Goal: Information Seeking & Learning: Understand process/instructions

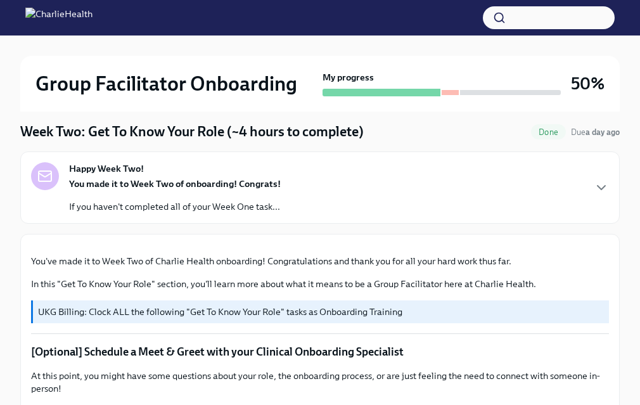
scroll to position [112, 0]
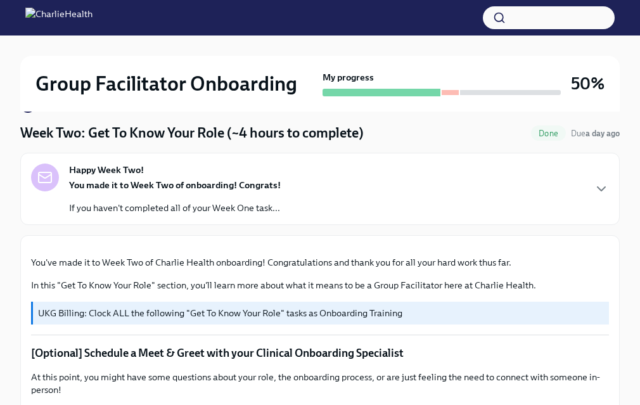
click at [383, 174] on div "Happy Week Two! You made it to Week Two of onboarding! Congrats! If you haven't…" at bounding box center [320, 189] width 578 height 51
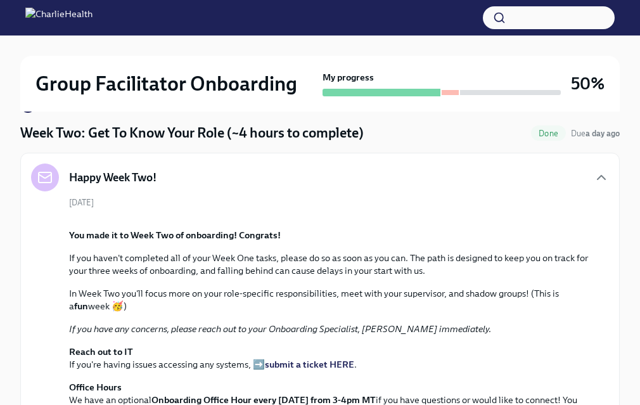
scroll to position [122, 0]
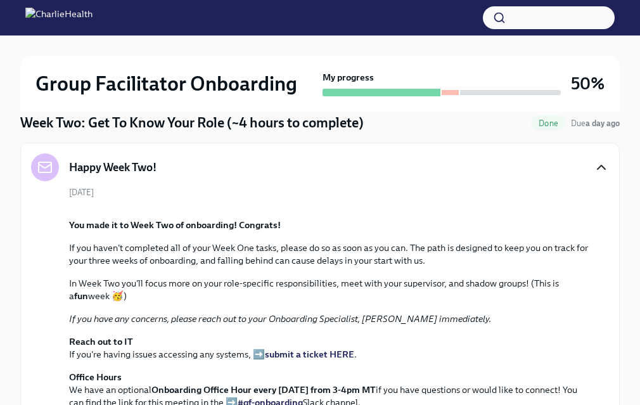
click at [599, 171] on icon "button" at bounding box center [601, 167] width 15 height 15
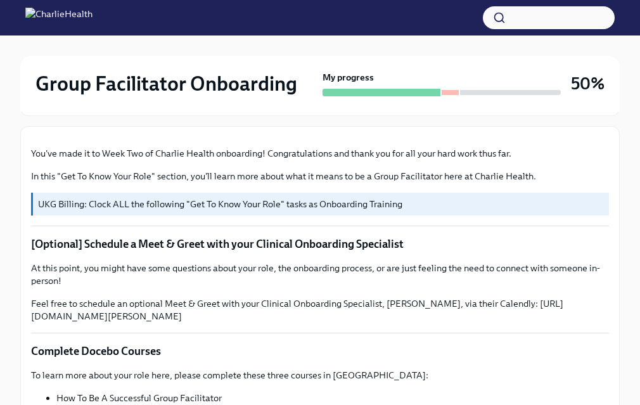
scroll to position [0, 0]
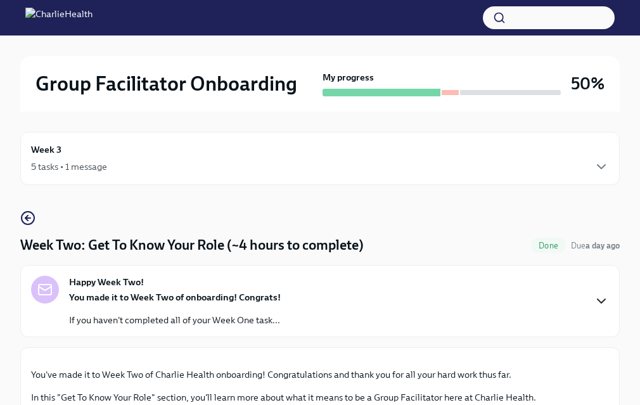
click at [132, 141] on div "Week 3 5 tasks • 1 message" at bounding box center [320, 158] width 600 height 53
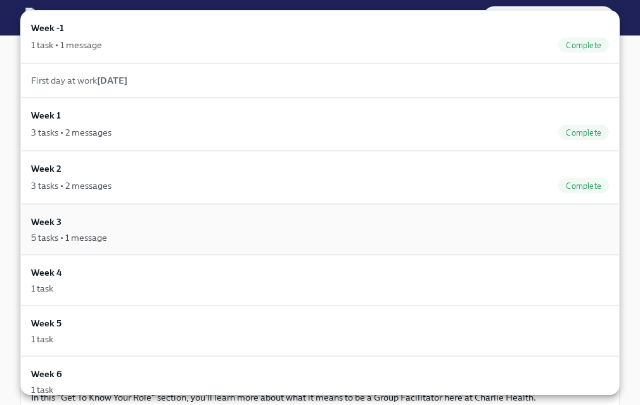
click at [139, 235] on div "5 tasks • 1 message" at bounding box center [320, 237] width 578 height 13
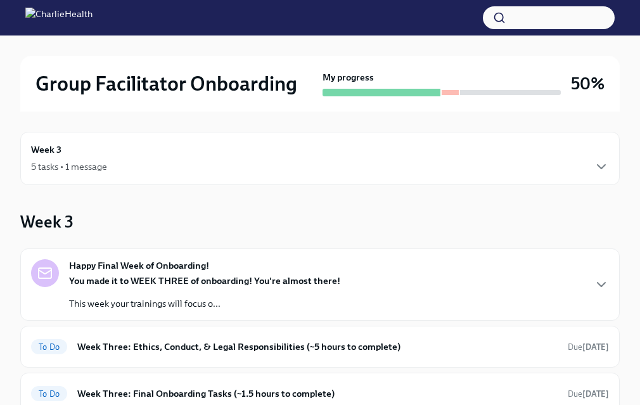
click at [64, 158] on div "Week 3 5 tasks • 1 message" at bounding box center [320, 159] width 578 height 32
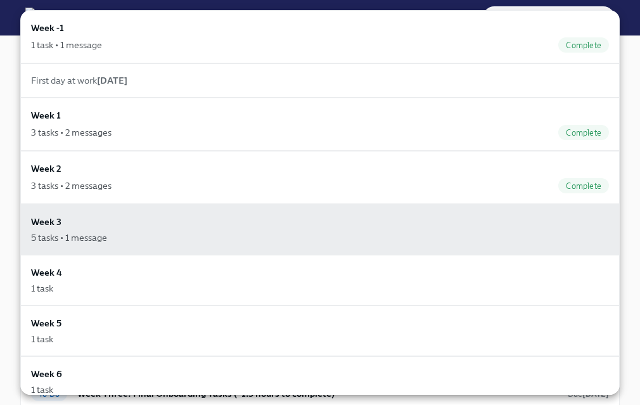
click at [64, 158] on div "Week 2 3 tasks • 2 messages Complete" at bounding box center [320, 177] width 600 height 53
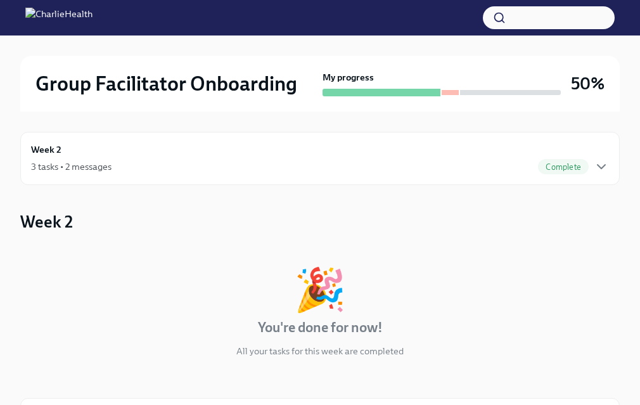
click at [64, 158] on div "Week 2 3 tasks • 2 messages Complete" at bounding box center [320, 159] width 578 height 32
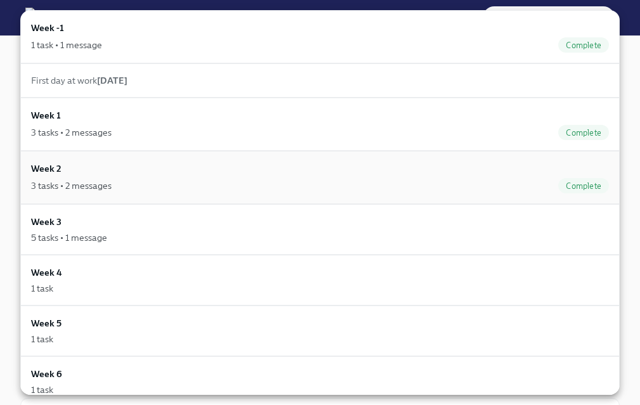
click at [67, 178] on div "3 tasks • 2 messages Complete" at bounding box center [320, 185] width 578 height 15
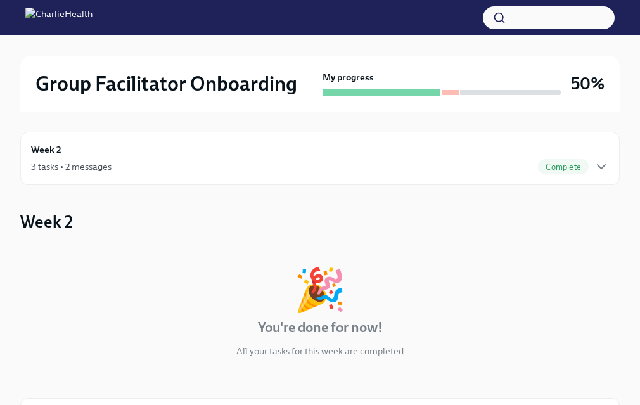
click at [611, 158] on div "Week 2 3 tasks • 2 messages Complete" at bounding box center [320, 158] width 600 height 53
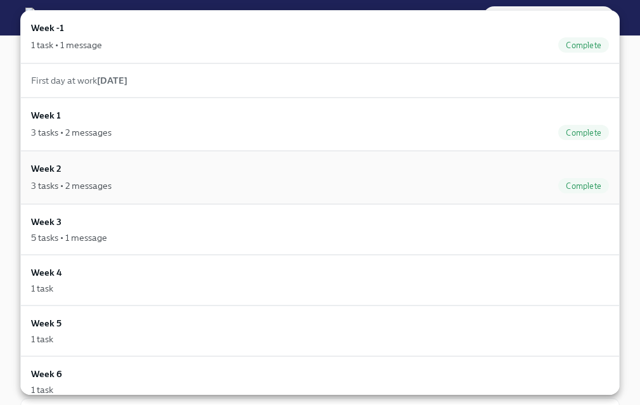
click at [171, 177] on div "Week 2 3 tasks • 2 messages Complete" at bounding box center [320, 178] width 578 height 32
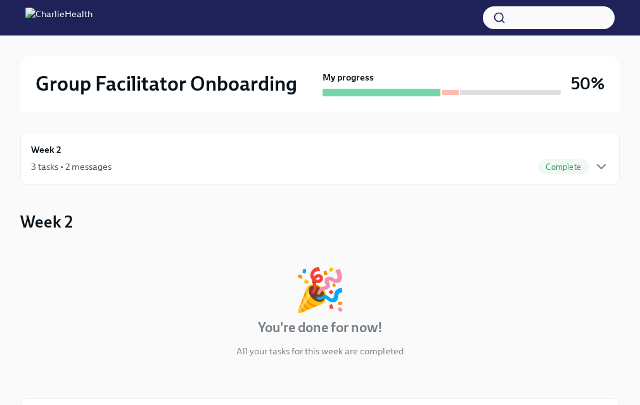
click at [49, 222] on h3 "Week 2" at bounding box center [46, 221] width 53 height 23
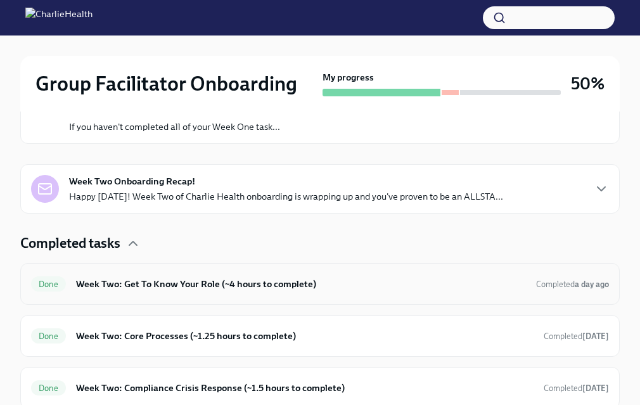
scroll to position [422, 0]
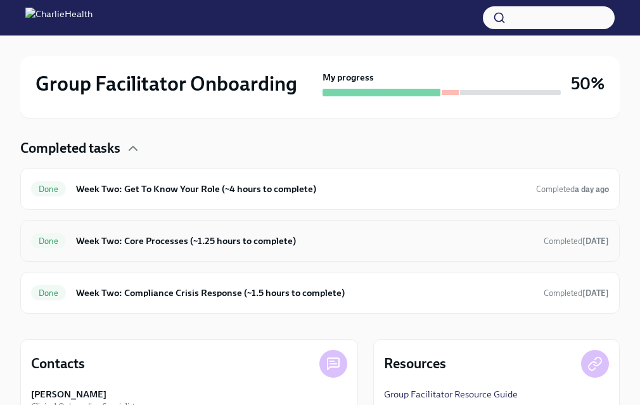
click at [401, 238] on h6 "Week Two: Core Processes (~1.25 hours to complete)" at bounding box center [305, 241] width 458 height 14
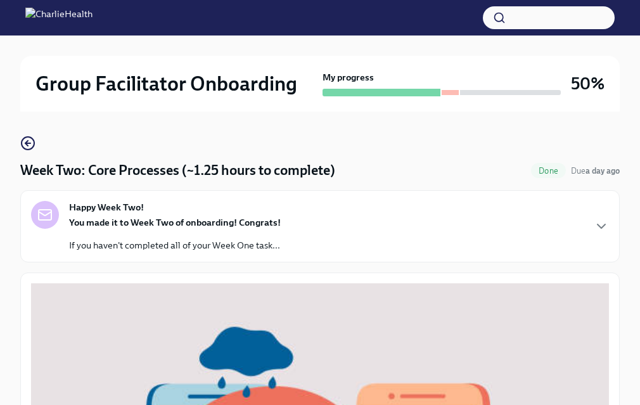
scroll to position [72, 0]
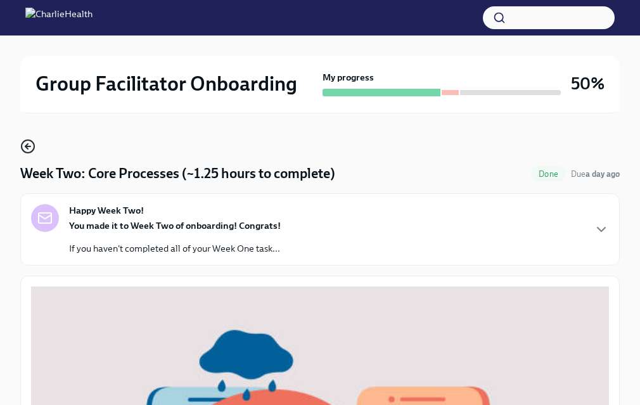
click at [30, 143] on icon "button" at bounding box center [27, 146] width 15 height 15
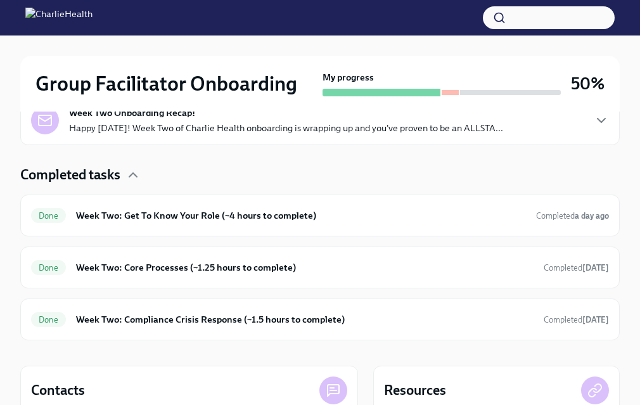
scroll to position [394, 0]
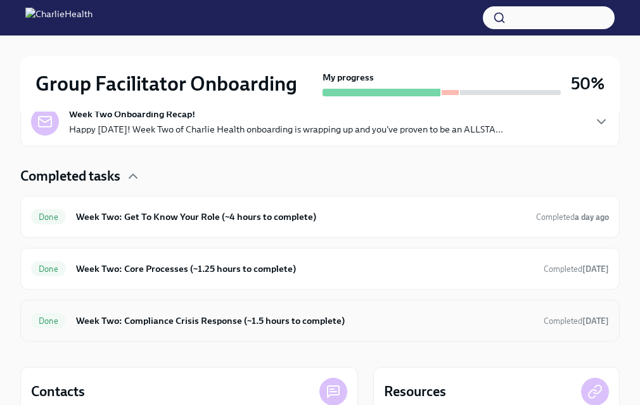
click at [377, 316] on h6 "Week Two: Compliance Crisis Response (~1.5 hours to complete)" at bounding box center [305, 321] width 458 height 14
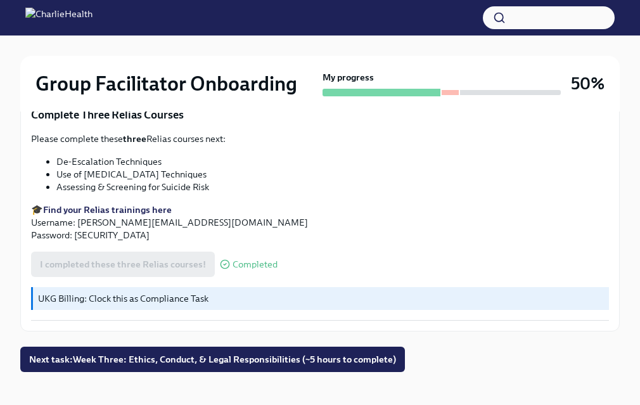
scroll to position [654, 0]
click at [174, 353] on span "Next task : Week Three: Ethics, Conduct, & Legal Responsibilities (~5 hours to …" at bounding box center [212, 359] width 367 height 13
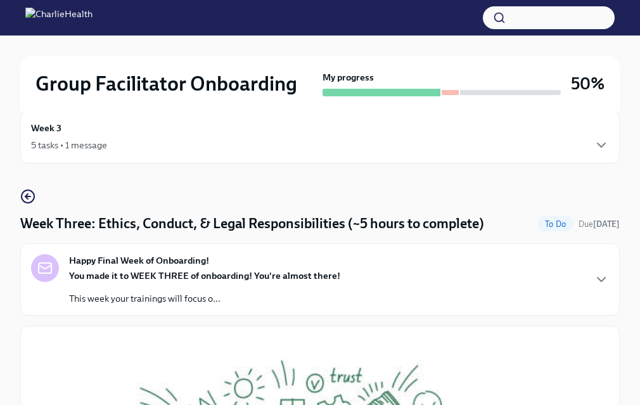
scroll to position [18, 0]
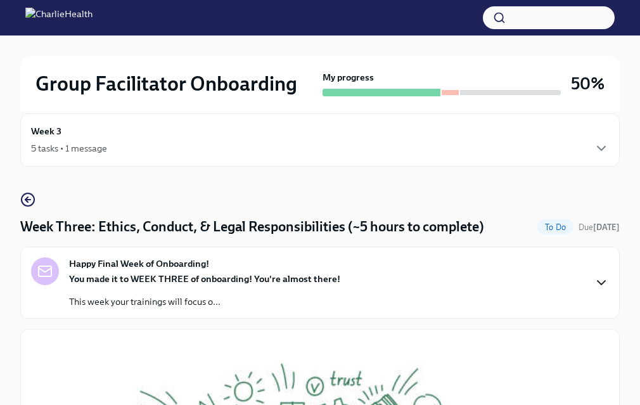
click at [606, 280] on icon "button" at bounding box center [601, 282] width 15 height 15
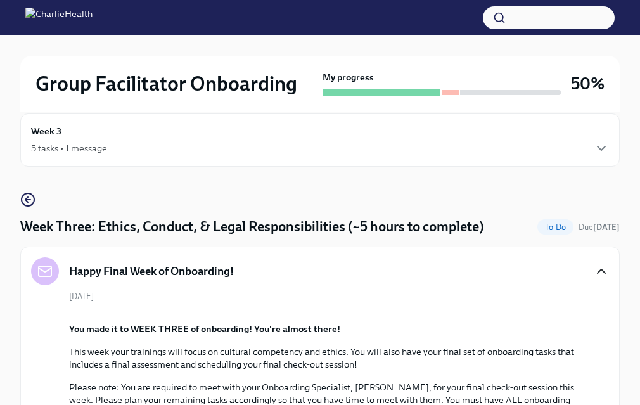
click at [601, 269] on icon "button" at bounding box center [602, 271] width 8 height 4
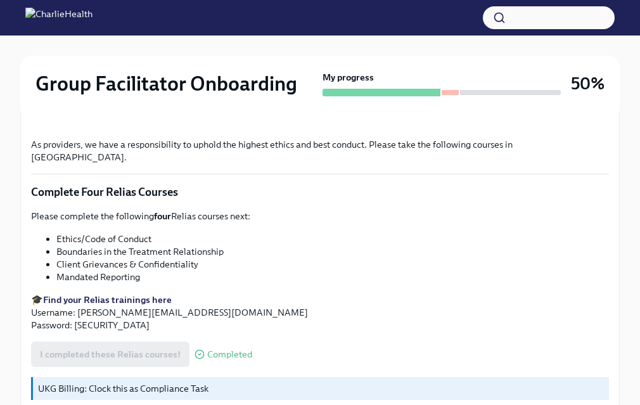
scroll to position [635, 0]
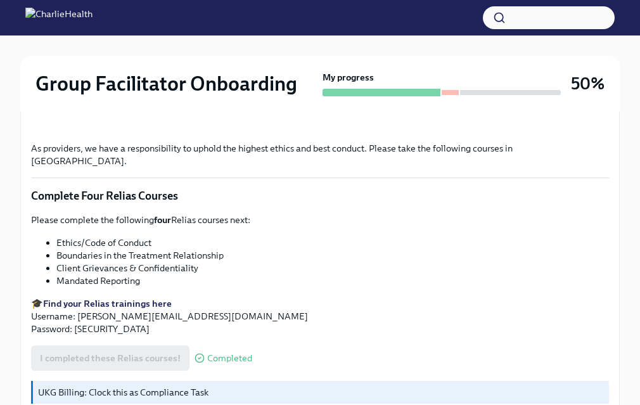
click at [157, 298] on strong "Find your Relias trainings here" at bounding box center [107, 303] width 129 height 11
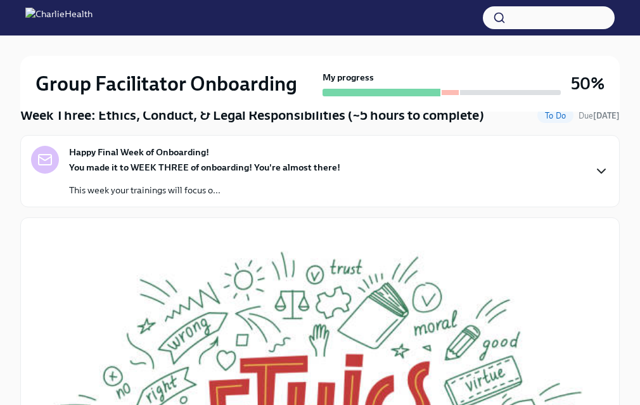
scroll to position [0, 0]
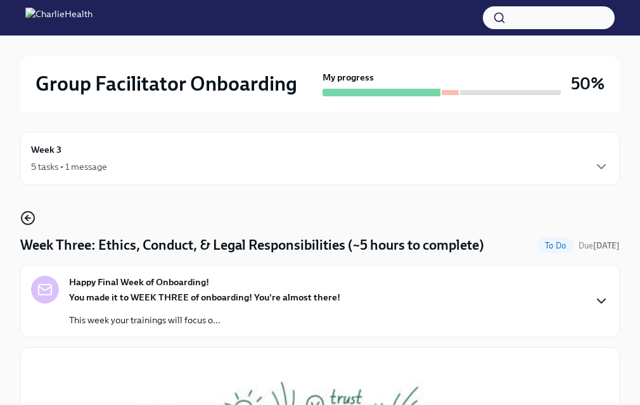
click at [27, 216] on icon "button" at bounding box center [26, 218] width 3 height 5
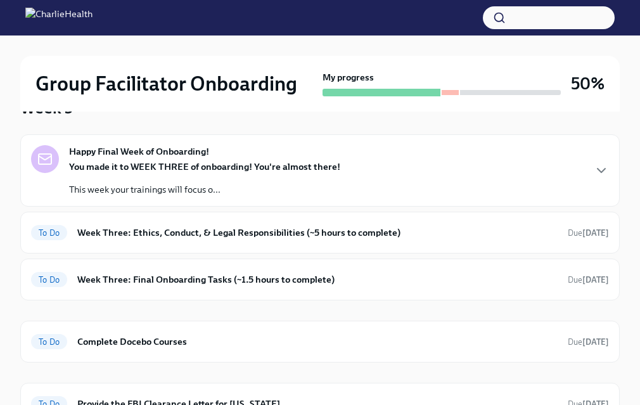
scroll to position [141, 0]
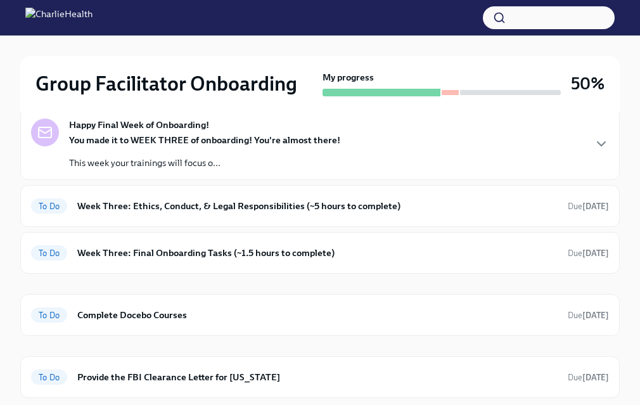
click at [305, 148] on div "You made it to WEEK THREE of onboarding! You're almost there! This week your tr…" at bounding box center [204, 152] width 271 height 36
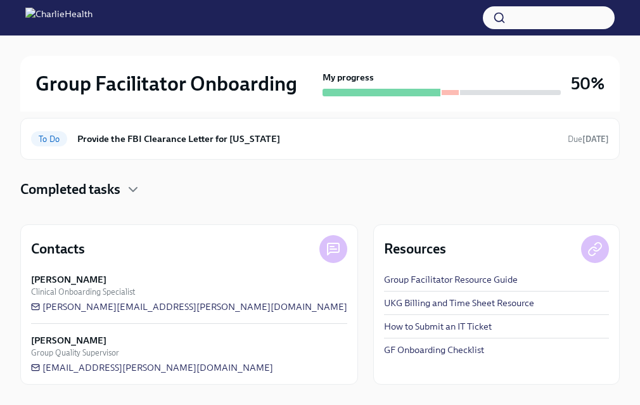
scroll to position [708, 0]
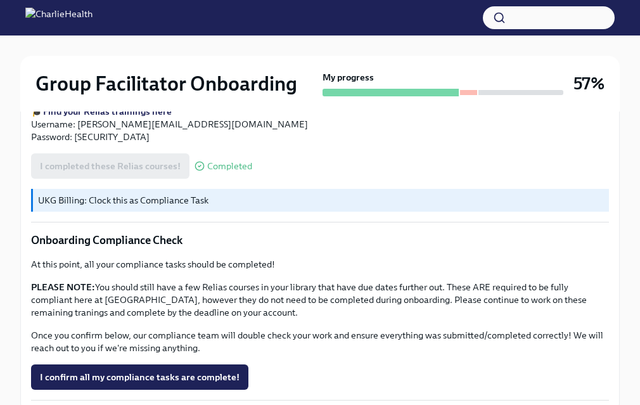
scroll to position [828, 0]
click at [164, 284] on p "PLEASE NOTE: You should still have a few Relias courses in your library that ha…" at bounding box center [320, 299] width 578 height 38
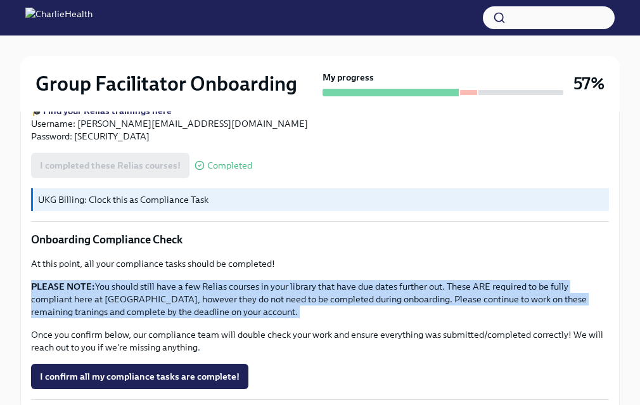
click at [164, 284] on p "PLEASE NOTE: You should still have a few Relias courses in your library that ha…" at bounding box center [320, 299] width 578 height 38
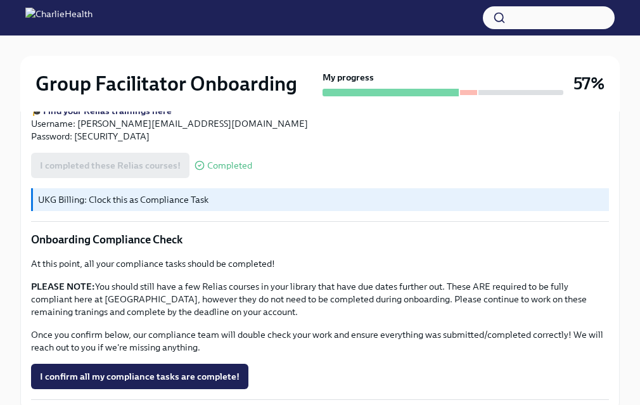
click at [162, 328] on p "Once you confirm below, our compliance team will double check your work and ens…" at bounding box center [320, 340] width 578 height 25
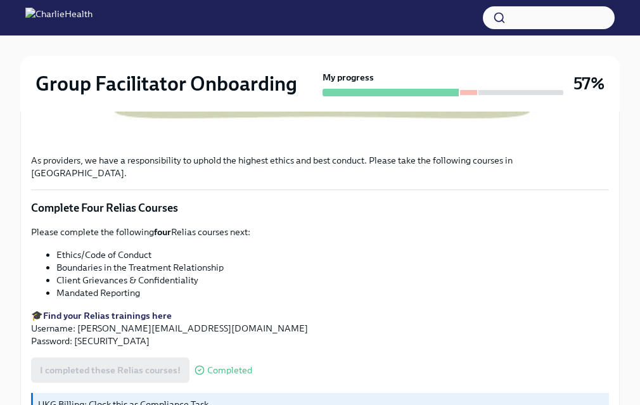
scroll to position [627, 0]
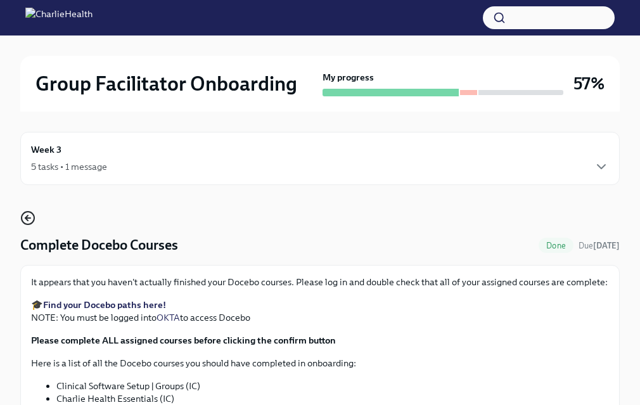
click at [33, 223] on icon "button" at bounding box center [27, 217] width 15 height 15
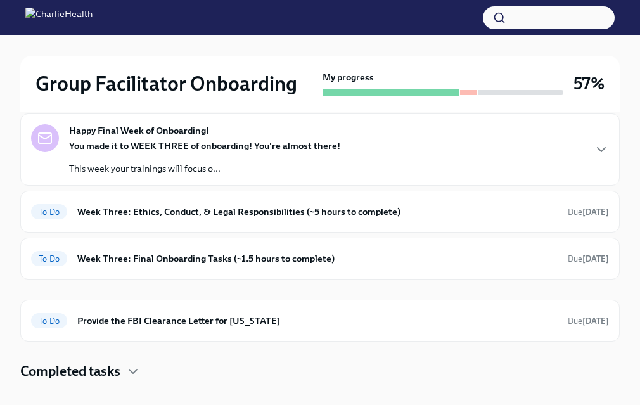
scroll to position [137, 0]
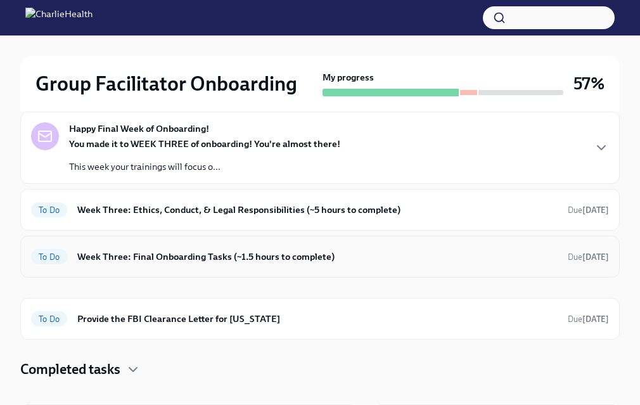
click at [313, 264] on div "To Do Week Three: Final Onboarding Tasks (~1.5 hours to complete) Due [DATE]" at bounding box center [320, 257] width 578 height 20
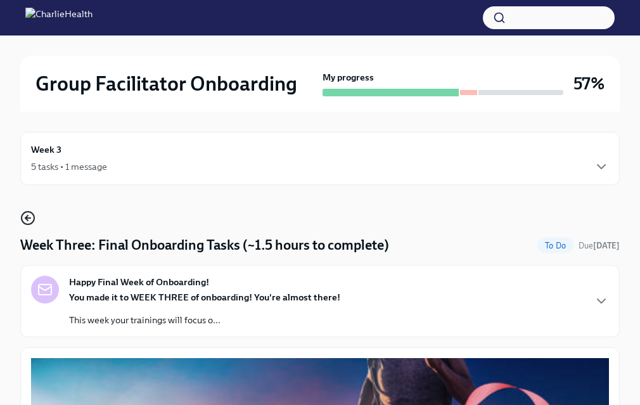
click at [30, 223] on icon "button" at bounding box center [27, 217] width 15 height 15
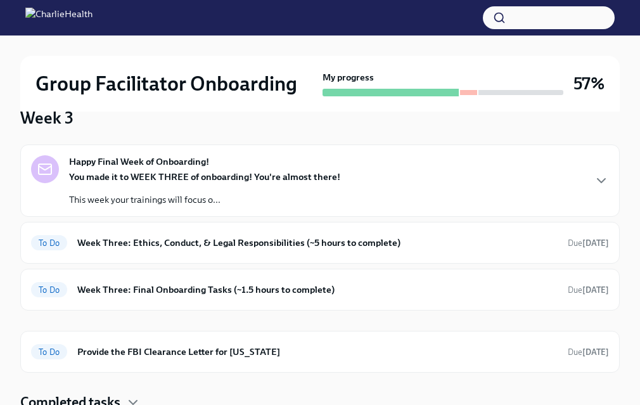
scroll to position [146, 0]
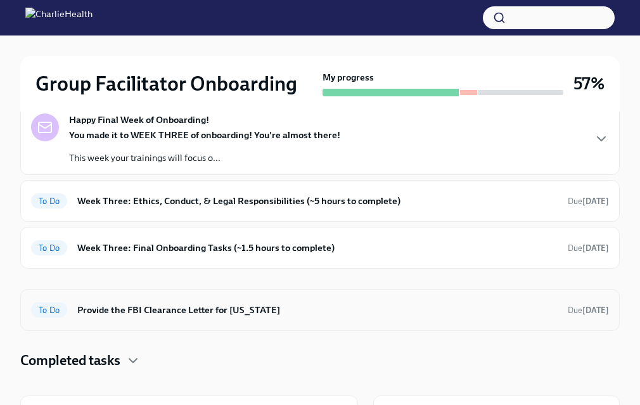
click at [259, 313] on h6 "Provide the FBI Clearance Letter for [US_STATE]" at bounding box center [317, 310] width 481 height 14
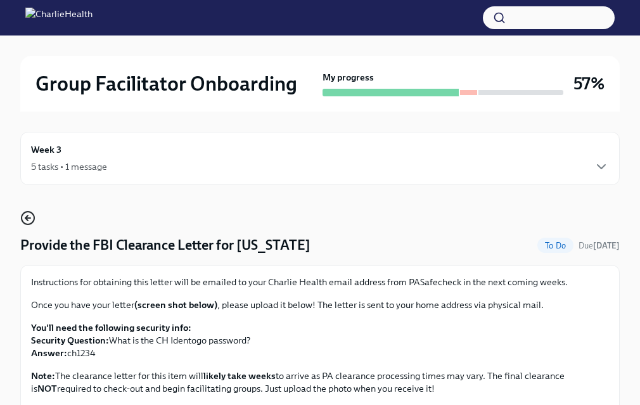
click at [27, 219] on icon "button" at bounding box center [26, 218] width 3 height 5
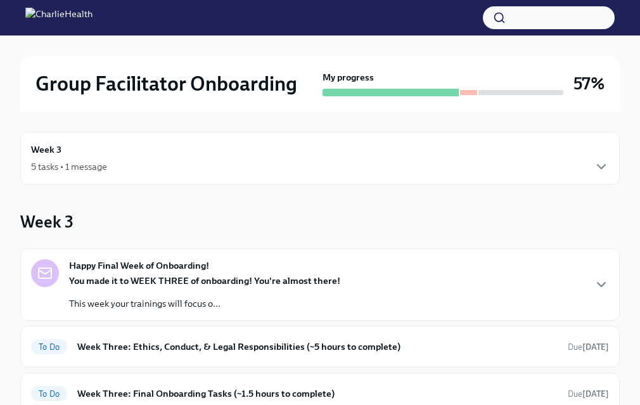
click at [57, 167] on div "5 tasks • 1 message" at bounding box center [69, 166] width 76 height 13
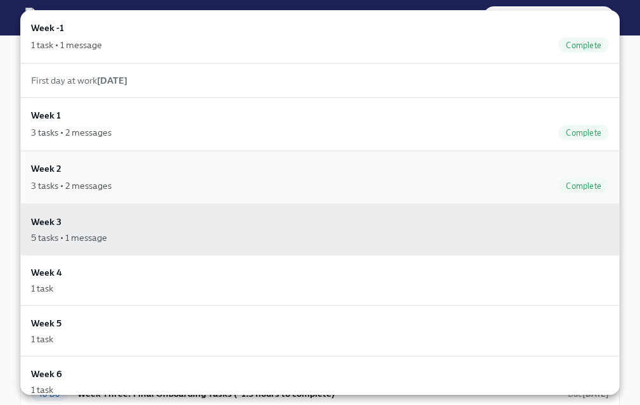
click at [89, 181] on div "3 tasks • 2 messages" at bounding box center [71, 185] width 81 height 13
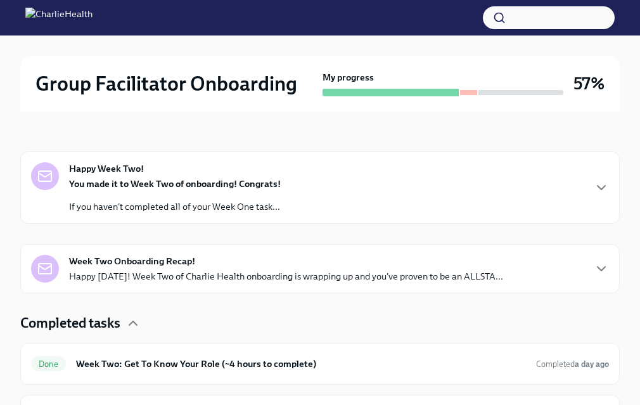
scroll to position [372, 0]
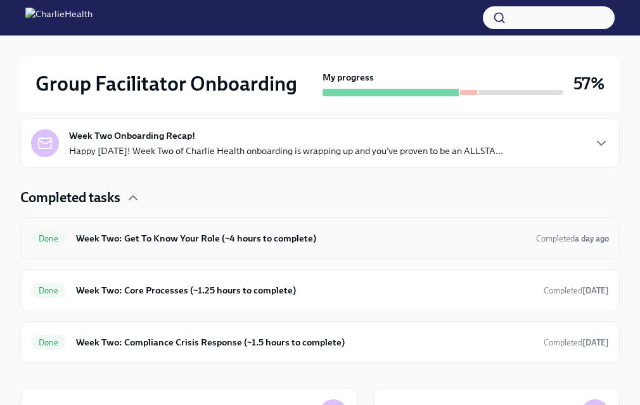
click at [368, 237] on h6 "Week Two: Get To Know Your Role (~4 hours to complete)" at bounding box center [301, 238] width 450 height 14
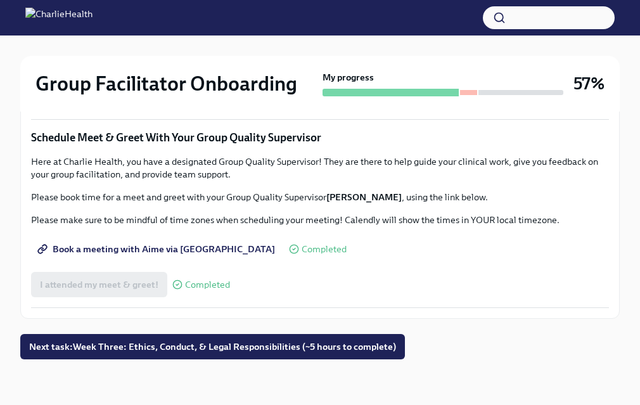
scroll to position [1127, 0]
click at [145, 67] on span "Complete this form to schedule your observations" at bounding box center [150, 61] width 221 height 13
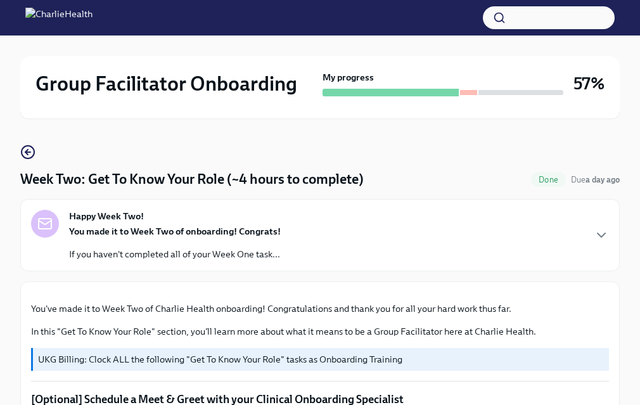
scroll to position [0, 0]
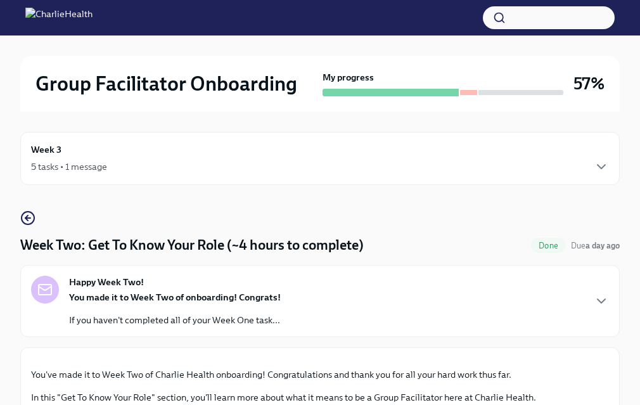
click at [49, 154] on h6 "Week 3" at bounding box center [46, 150] width 30 height 14
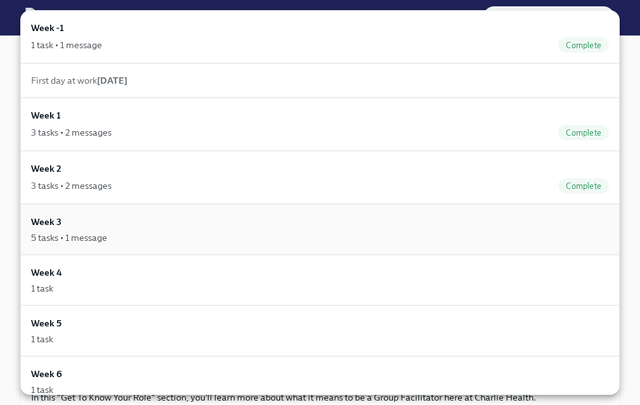
click at [86, 217] on div "Week 3 5 tasks • 1 message" at bounding box center [320, 229] width 578 height 29
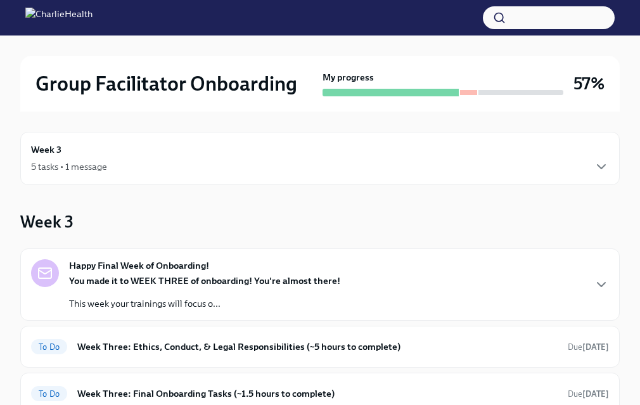
scroll to position [1, 0]
